Goal: Find specific page/section: Find specific page/section

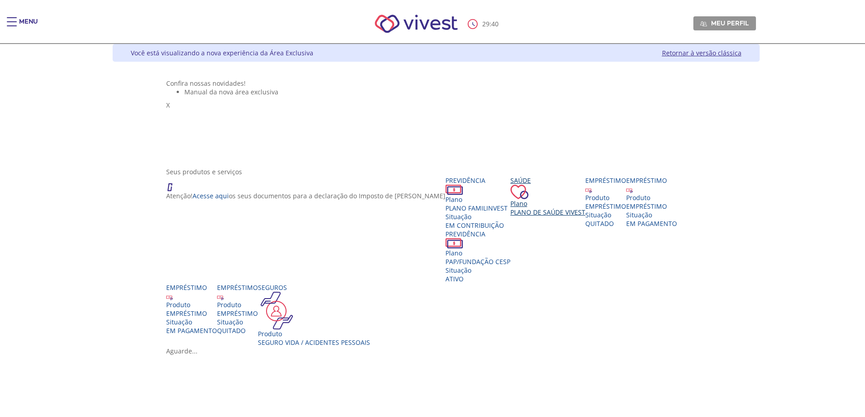
click at [532, 217] on span "Plano de Saúde VIVEST" at bounding box center [547, 212] width 75 height 9
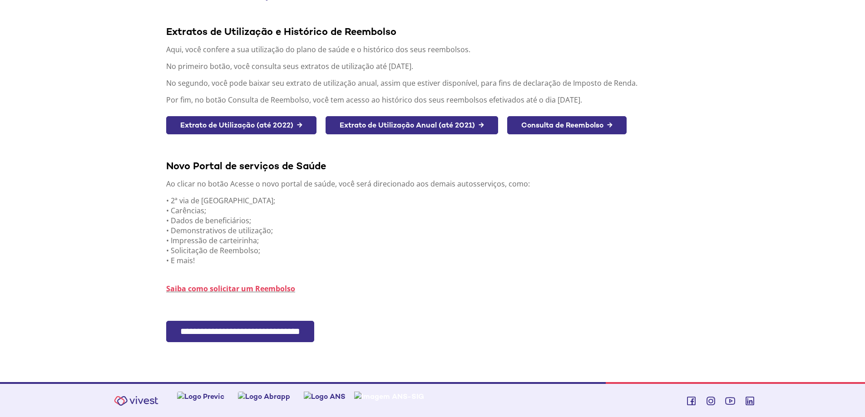
scroll to position [103, 0]
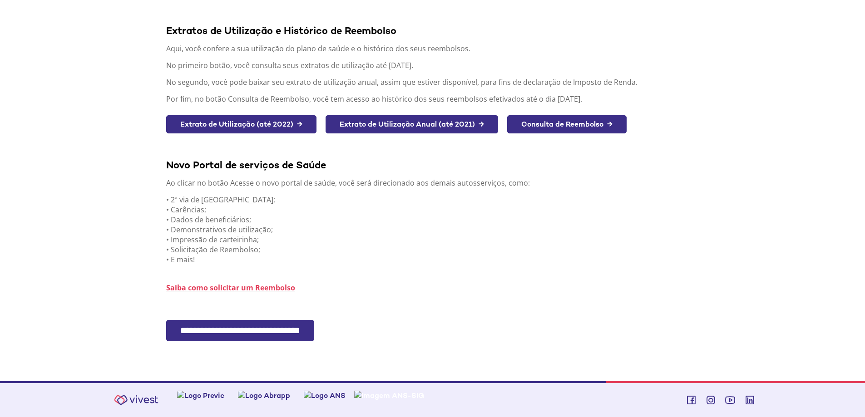
click at [236, 330] on input "**********" at bounding box center [240, 330] width 148 height 21
